Goal: Task Accomplishment & Management: Manage account settings

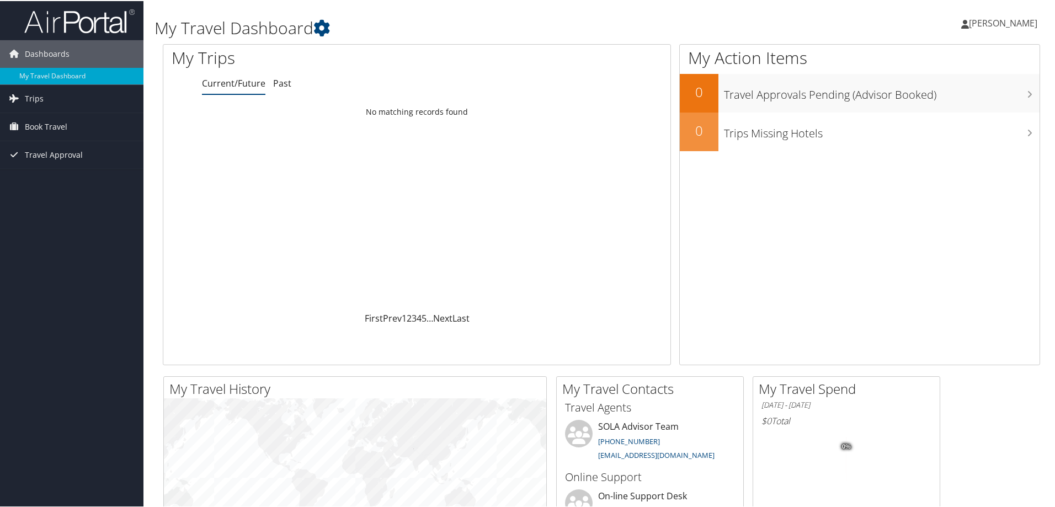
click at [1014, 23] on span "[PERSON_NAME]" at bounding box center [1003, 22] width 68 height 12
click at [939, 99] on link "View Travel Profile" at bounding box center [973, 98] width 123 height 19
click at [990, 19] on span "[PERSON_NAME]" at bounding box center [1003, 22] width 68 height 12
click at [949, 172] on link "Sign Out" at bounding box center [973, 180] width 123 height 19
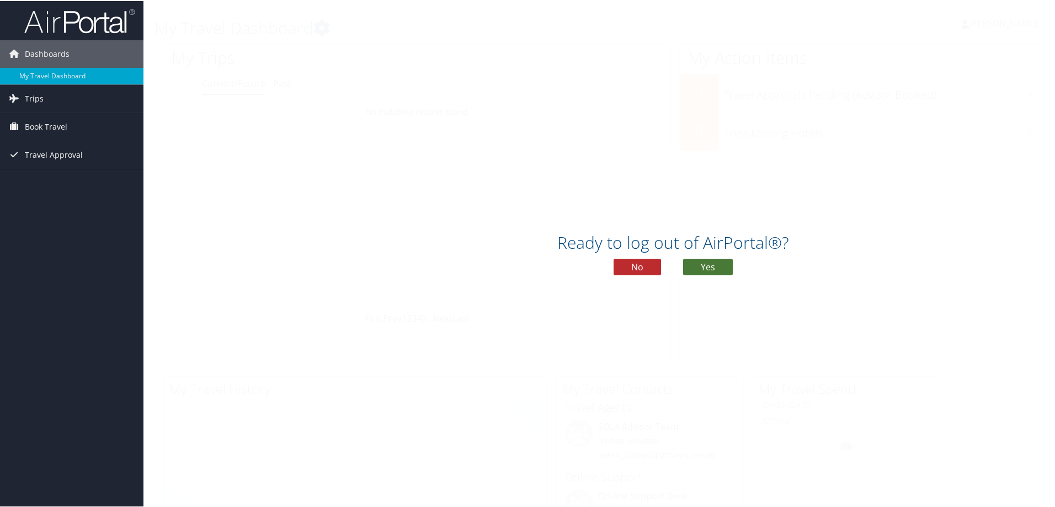
click at [694, 265] on button "Yes" at bounding box center [708, 266] width 50 height 17
